Goal: Entertainment & Leisure: Consume media (video, audio)

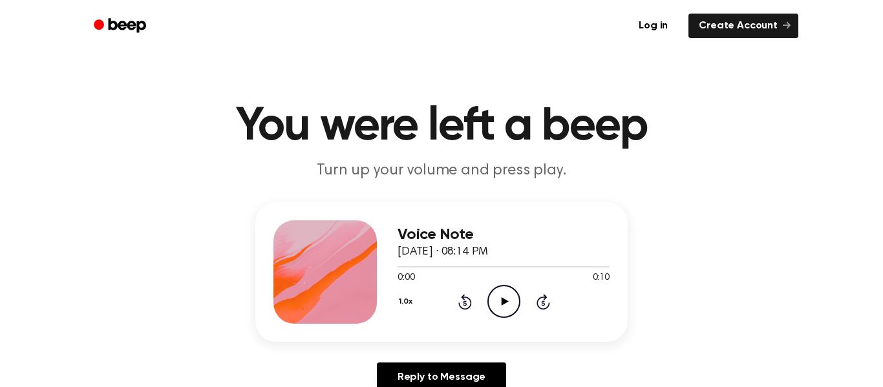
click at [508, 294] on icon "Play Audio" at bounding box center [504, 301] width 33 height 33
click at [495, 300] on icon "Play Audio" at bounding box center [504, 301] width 33 height 33
click at [503, 303] on icon at bounding box center [504, 302] width 7 height 8
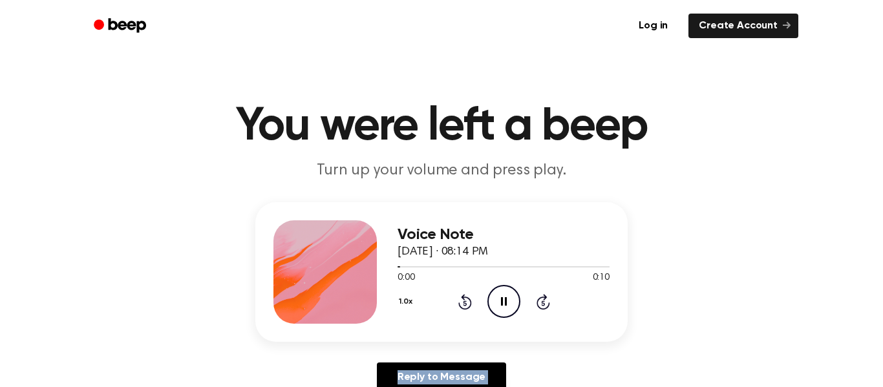
click at [503, 303] on icon "Pause Audio" at bounding box center [504, 301] width 33 height 33
click at [503, 303] on icon at bounding box center [504, 302] width 7 height 8
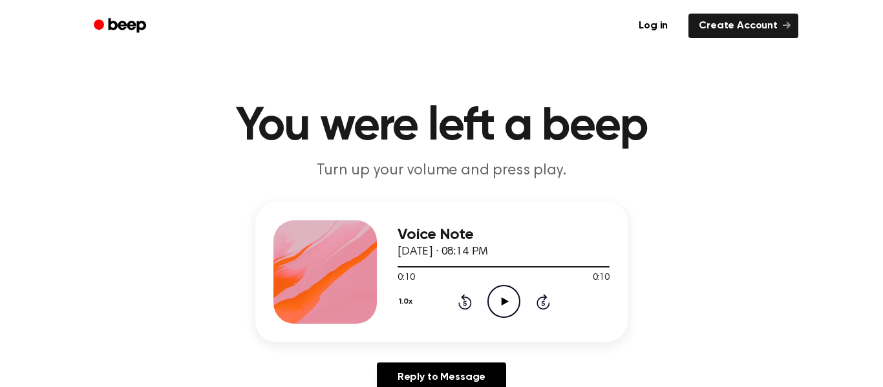
click at [503, 303] on icon at bounding box center [504, 302] width 7 height 8
click at [503, 303] on icon "Pause Audio" at bounding box center [504, 301] width 33 height 33
click at [503, 303] on icon at bounding box center [504, 302] width 7 height 8
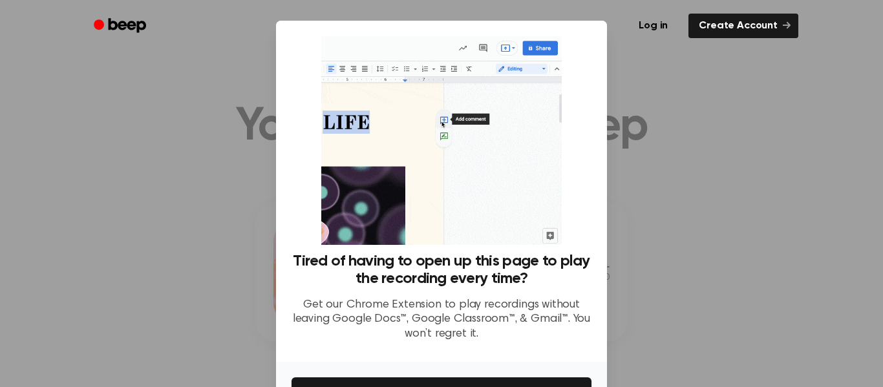
click at [690, 67] on div at bounding box center [441, 193] width 883 height 387
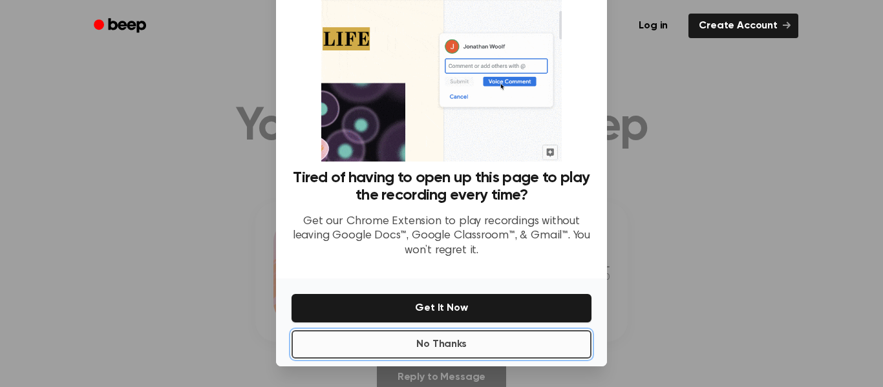
click at [513, 340] on button "No Thanks" at bounding box center [442, 344] width 300 height 28
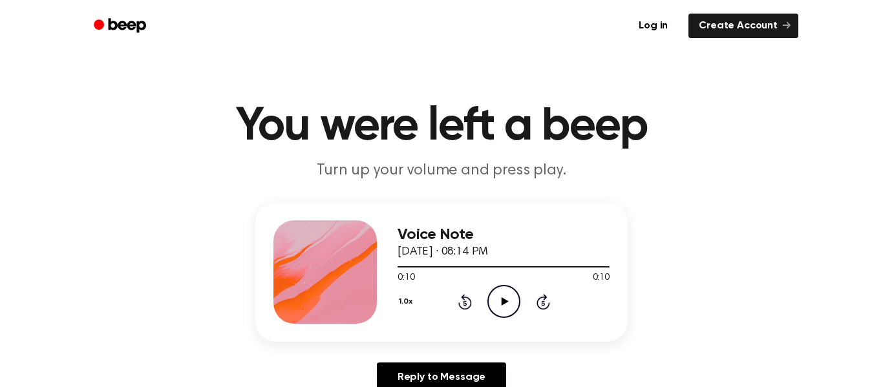
click at [499, 300] on icon "Play Audio" at bounding box center [504, 301] width 33 height 33
click at [508, 319] on div "Voice Note [DATE] · 08:14 PM 0:10 0:10 Your browser does not support the [objec…" at bounding box center [504, 272] width 212 height 103
click at [492, 301] on icon "Play Audio" at bounding box center [504, 301] width 33 height 33
